Goal: Find specific page/section: Find specific page/section

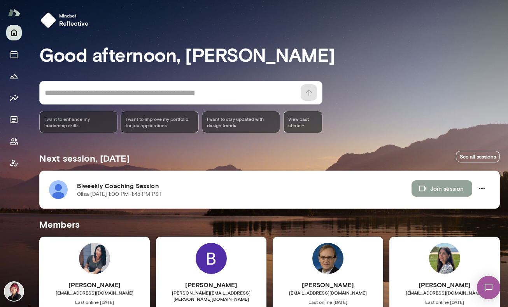
click at [443, 187] on button "Join session" at bounding box center [441, 188] width 61 height 16
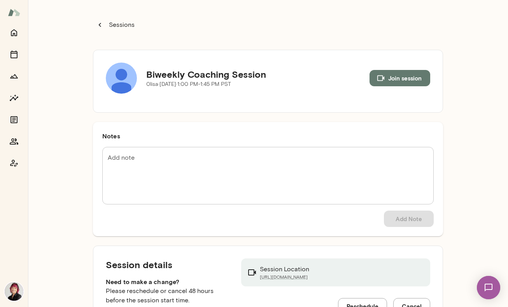
click at [127, 26] on p "Sessions" at bounding box center [120, 24] width 27 height 9
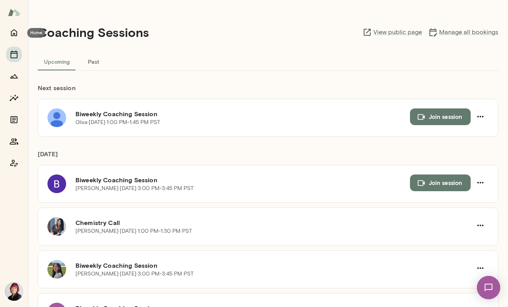
click at [12, 30] on icon "Home" at bounding box center [13, 32] width 9 height 9
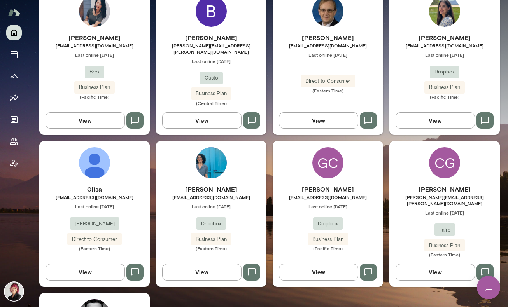
scroll to position [272, 0]
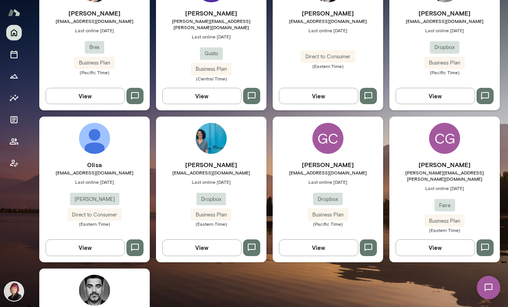
click at [93, 160] on h6 "0lisa" at bounding box center [94, 164] width 110 height 9
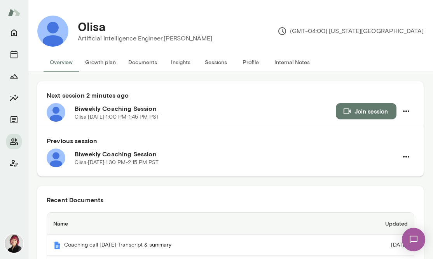
click at [146, 65] on button "Documents" at bounding box center [142, 62] width 41 height 19
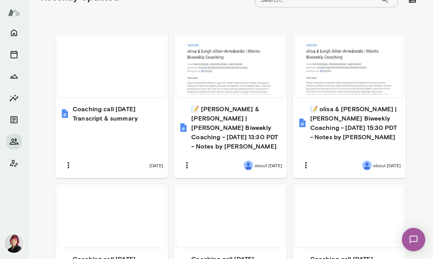
scroll to position [356, 0]
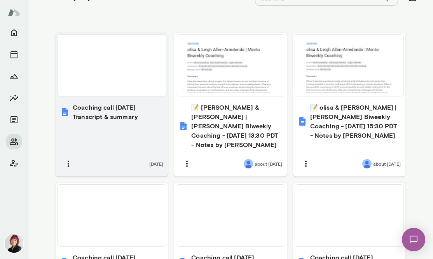
click at [122, 115] on h6 "Coaching call [DATE] Transcript & summary" at bounding box center [118, 112] width 91 height 19
